Goal: Task Accomplishment & Management: Manage account settings

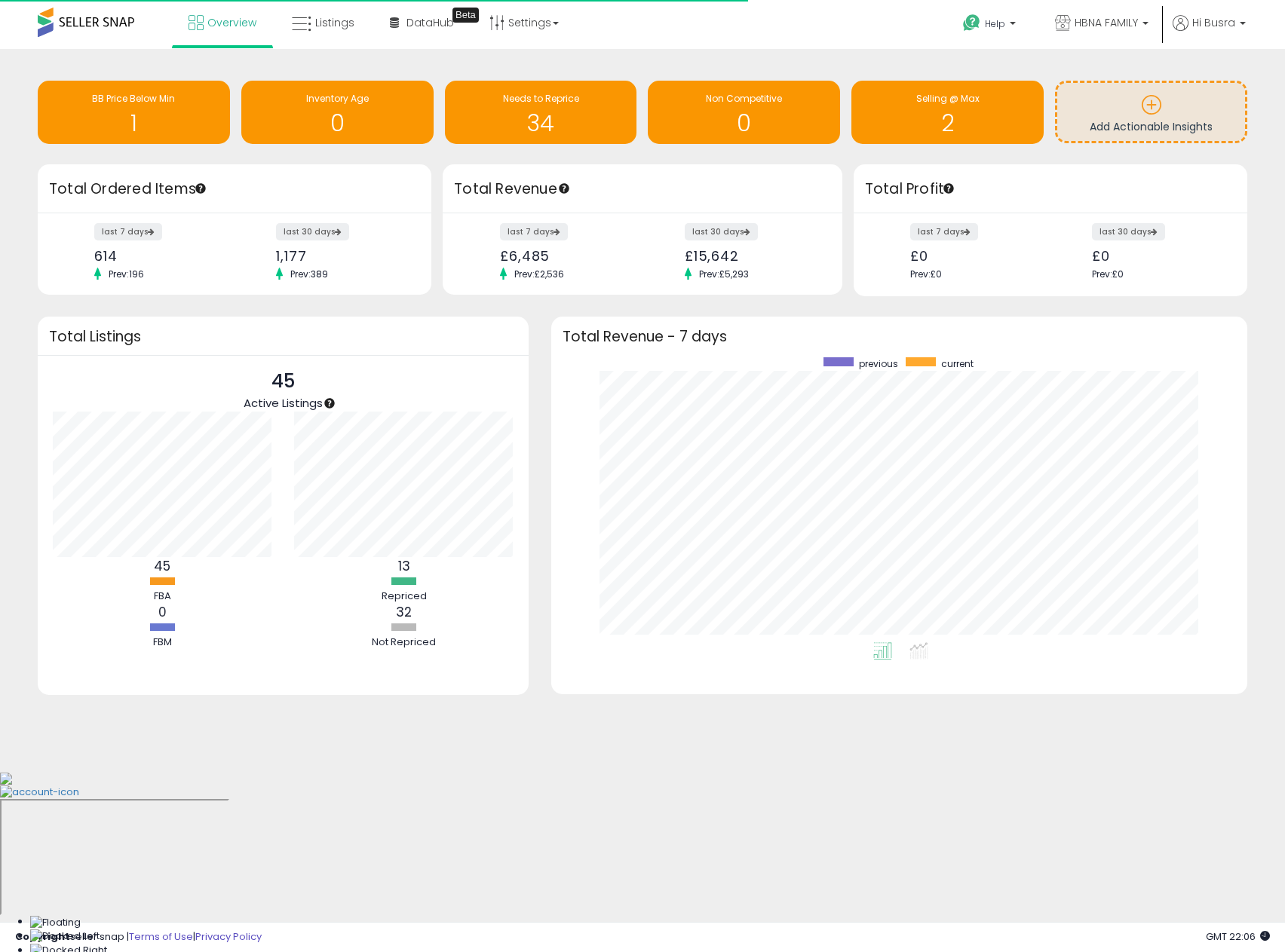
scroll to position [285, 666]
click at [336, 29] on span "Listings" at bounding box center [335, 22] width 40 height 15
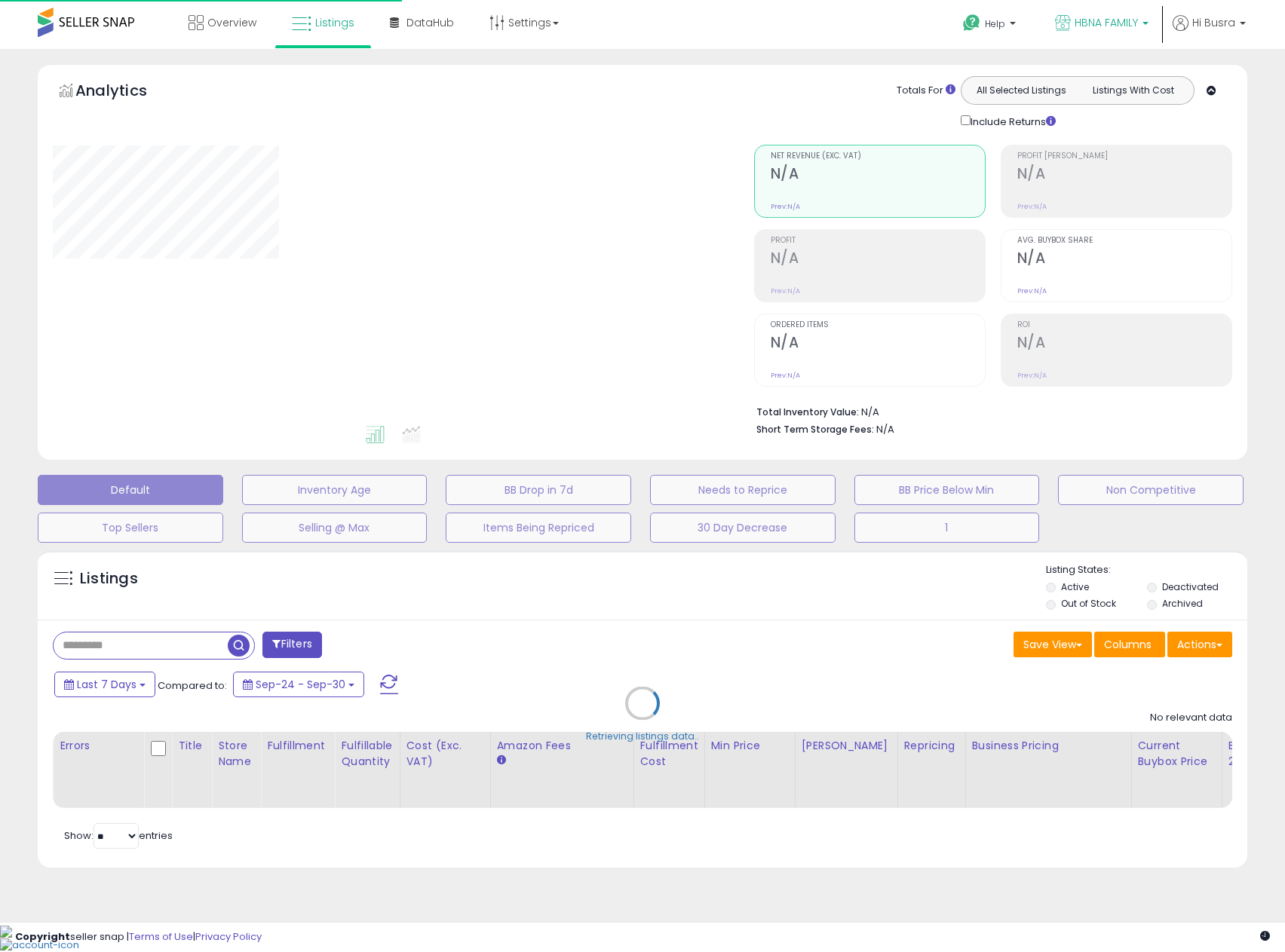
click at [1080, 27] on span "HBNA FAMILY" at bounding box center [1106, 22] width 64 height 15
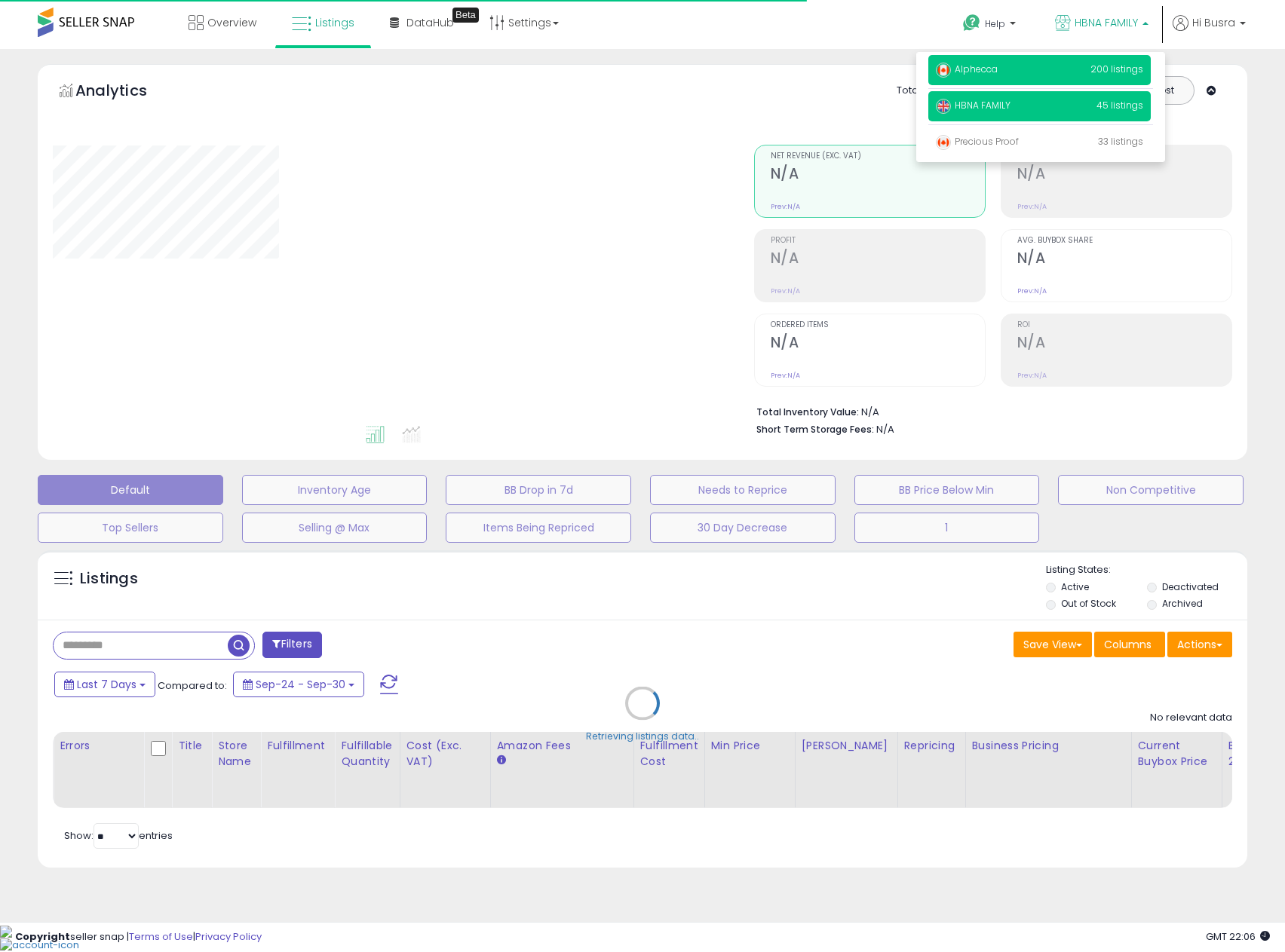
click at [974, 66] on span "Alphecca" at bounding box center [967, 69] width 62 height 13
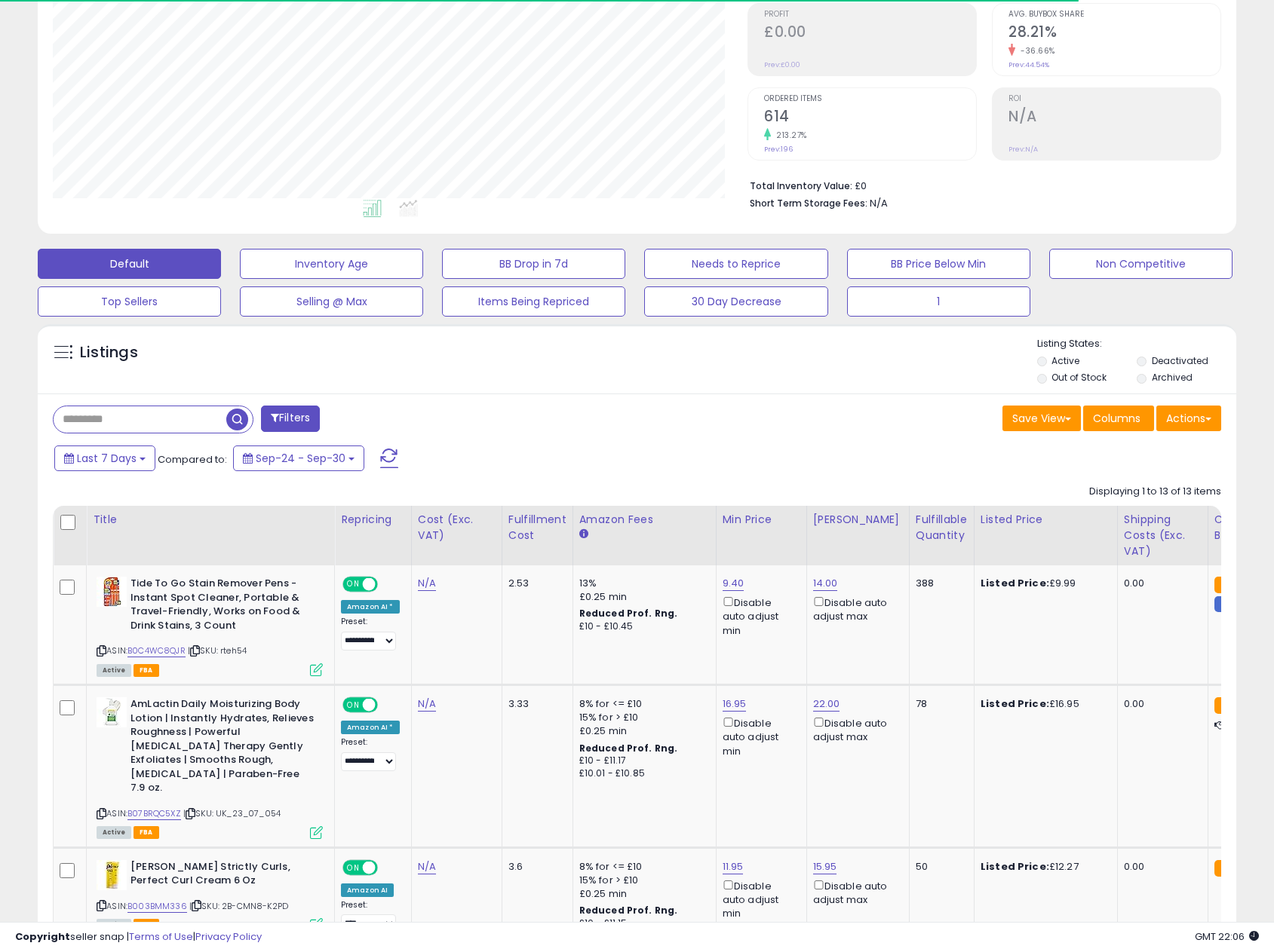
scroll to position [309, 695]
click at [916, 518] on div "Fulfillable Quantity" at bounding box center [942, 528] width 52 height 32
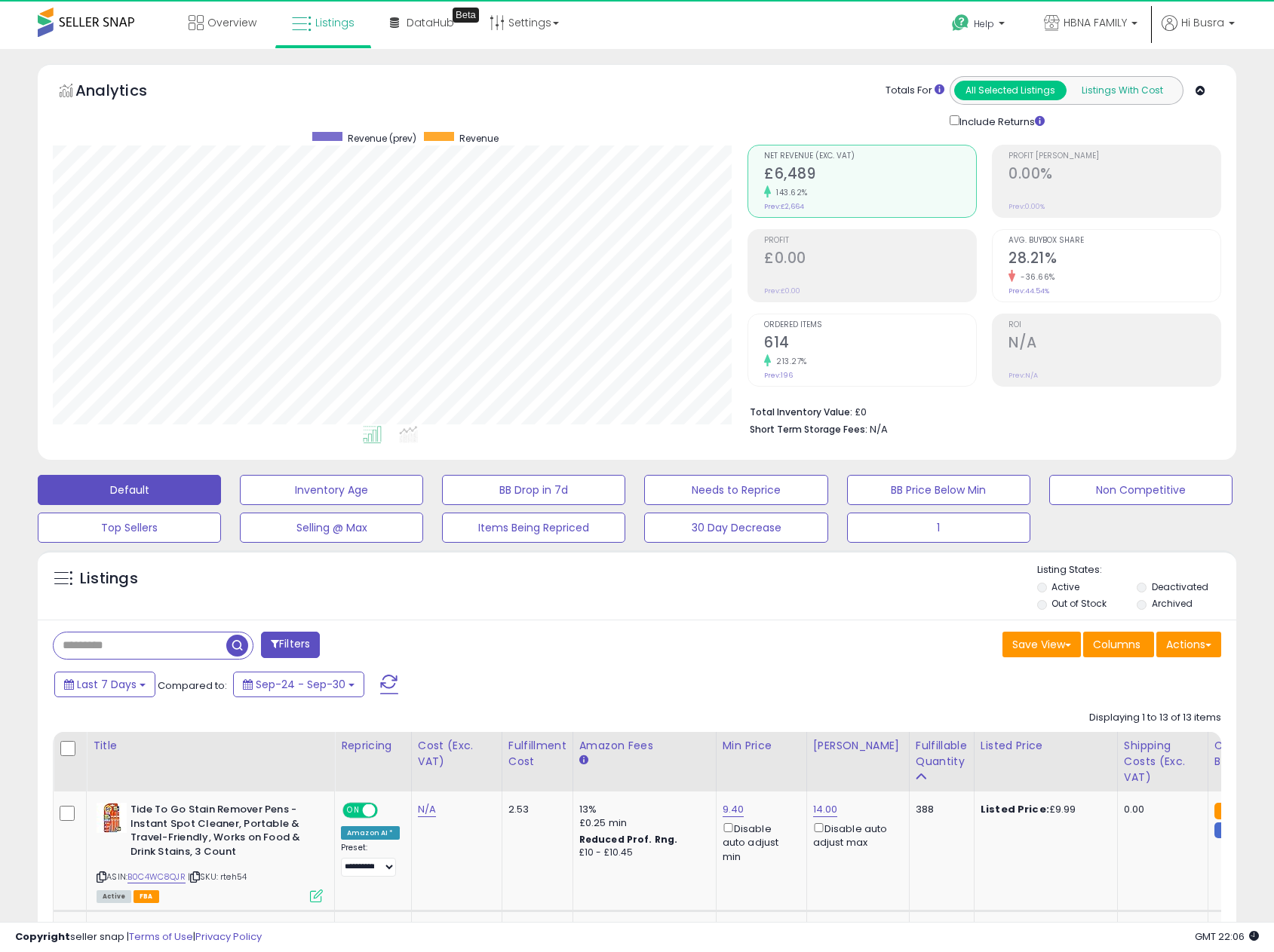
scroll to position [753725, 753656]
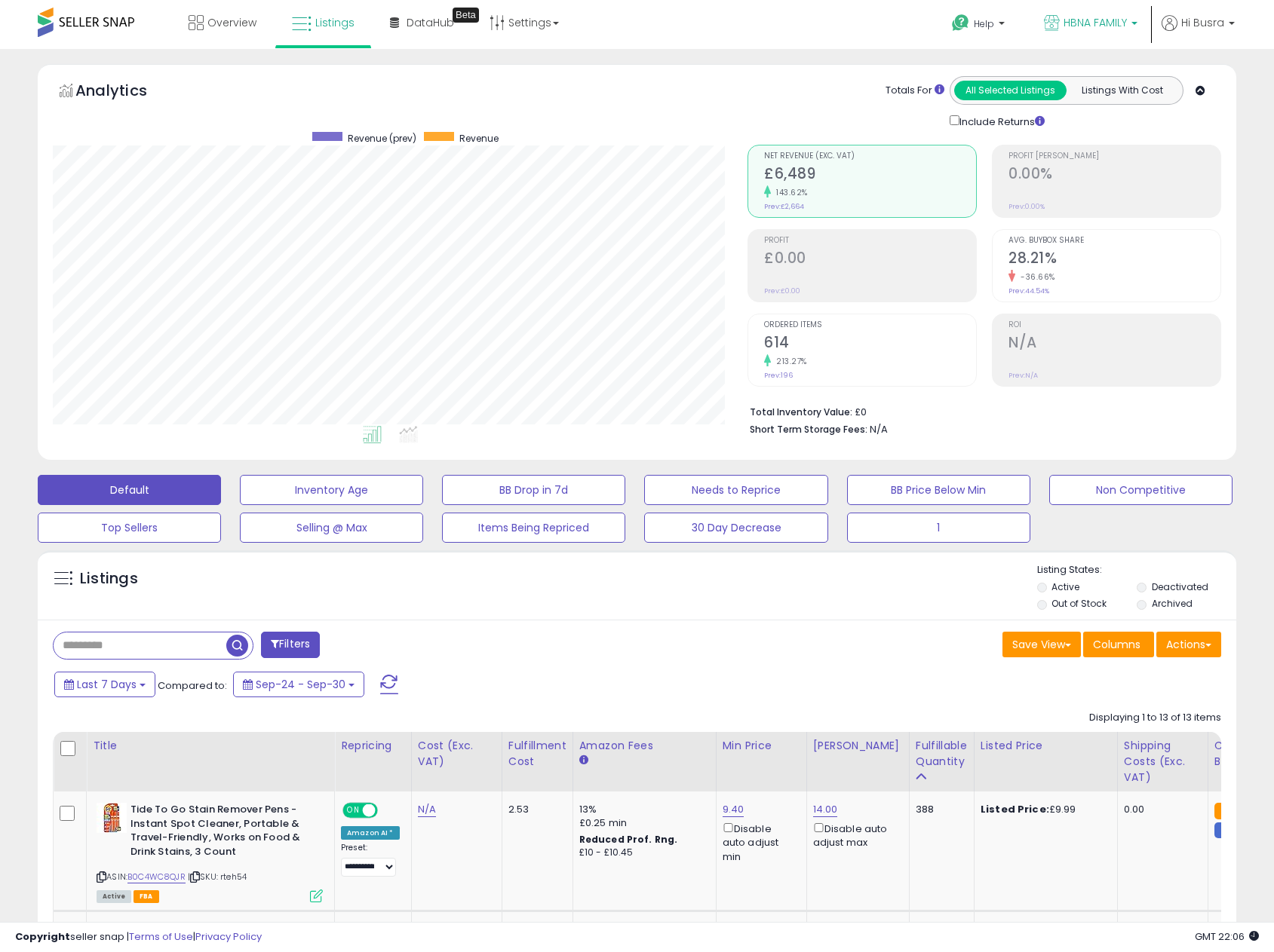
click at [1114, 21] on span "HBNA FAMILY" at bounding box center [1096, 22] width 64 height 15
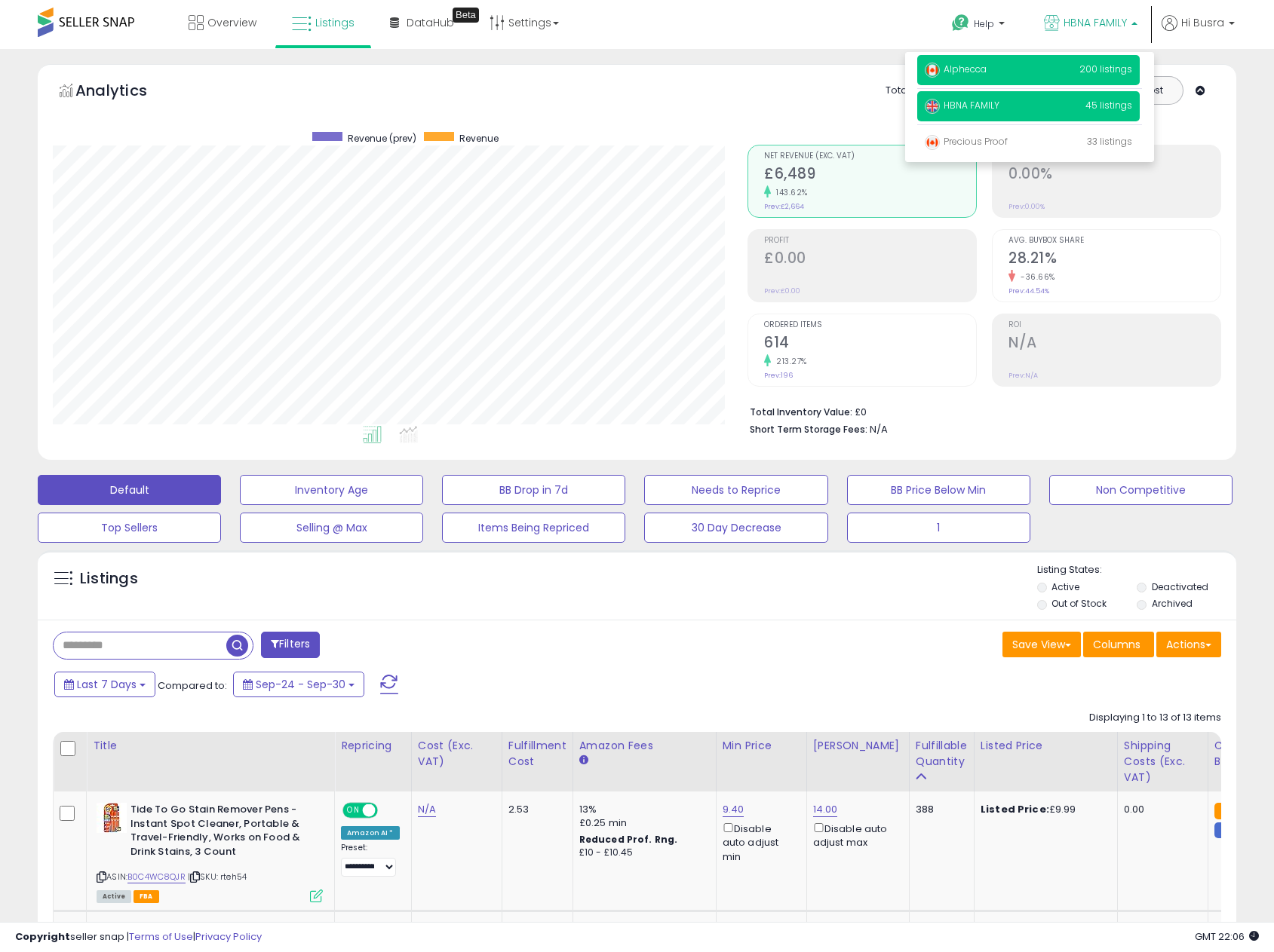
click at [983, 73] on span "Alphecca" at bounding box center [956, 69] width 62 height 13
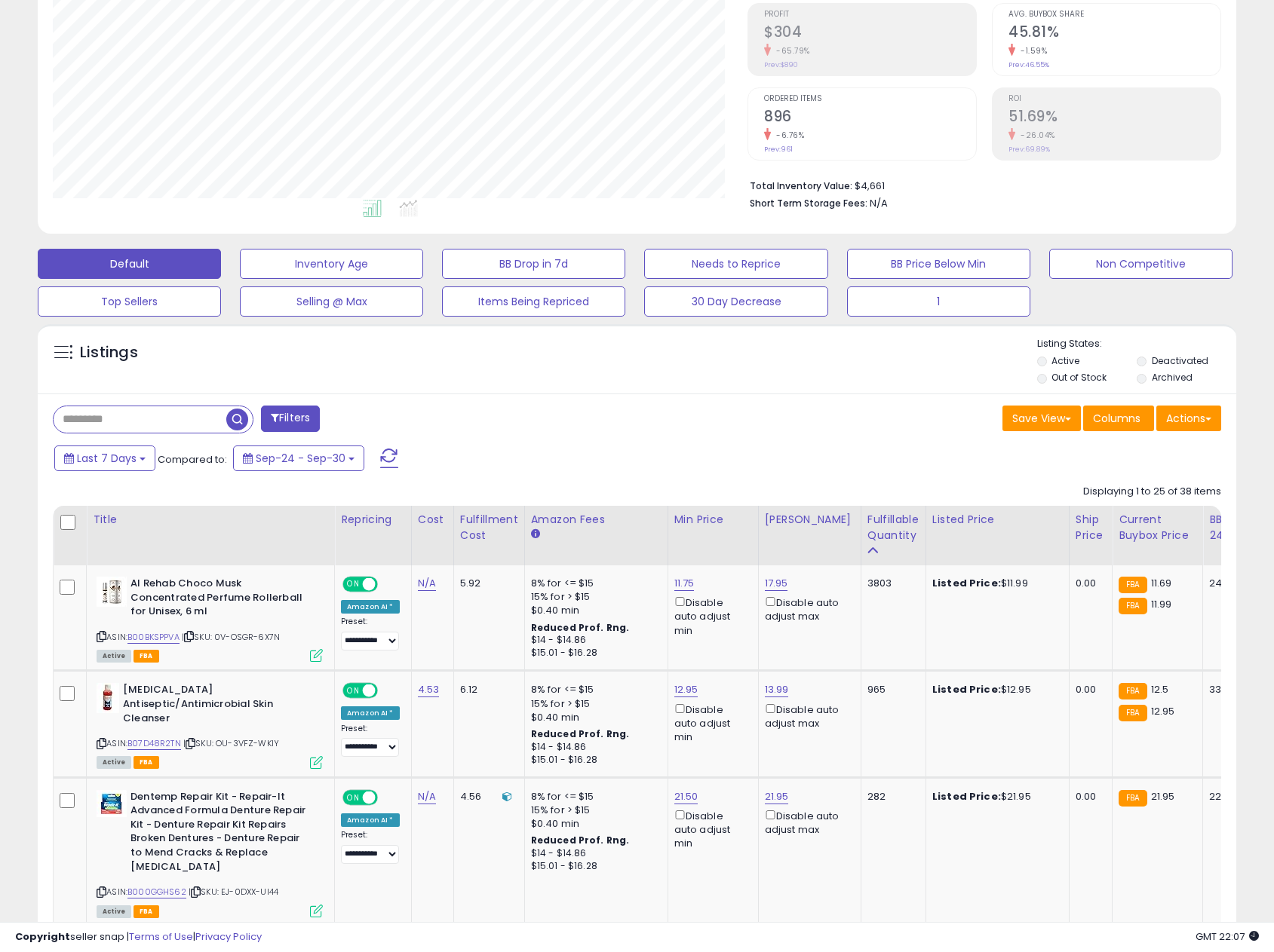
scroll to position [309, 695]
click at [682, 582] on link "11.75" at bounding box center [684, 583] width 20 height 15
click at [632, 532] on input "*****" at bounding box center [639, 531] width 134 height 26
type input "*****"
click at [729, 528] on icon "submit" at bounding box center [725, 530] width 9 height 9
